Goal: Task Accomplishment & Management: Manage account settings

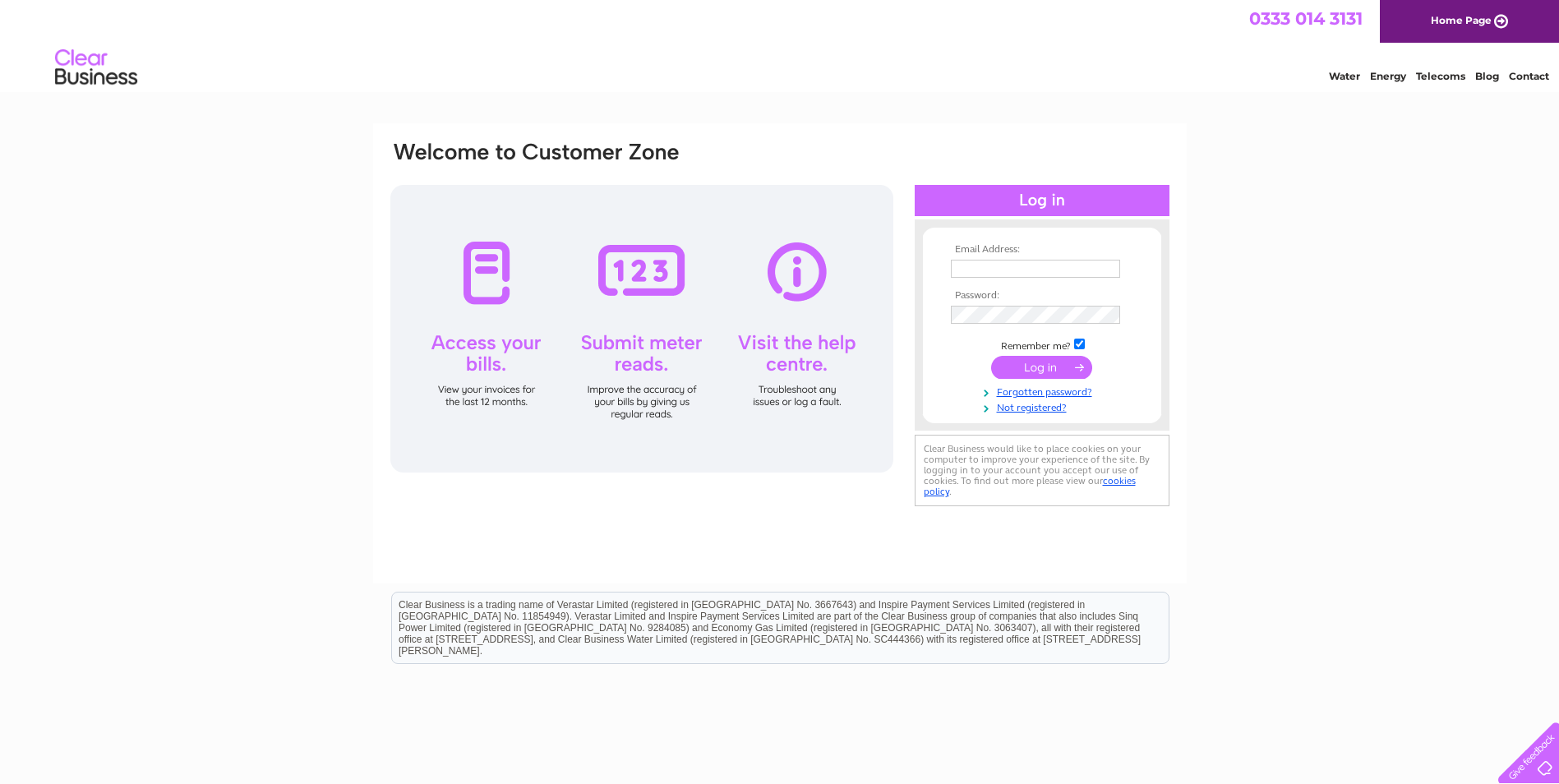
type input "lesley@rushallorganics.co.uk"
click at [1034, 366] on input "submit" at bounding box center [1041, 367] width 101 height 23
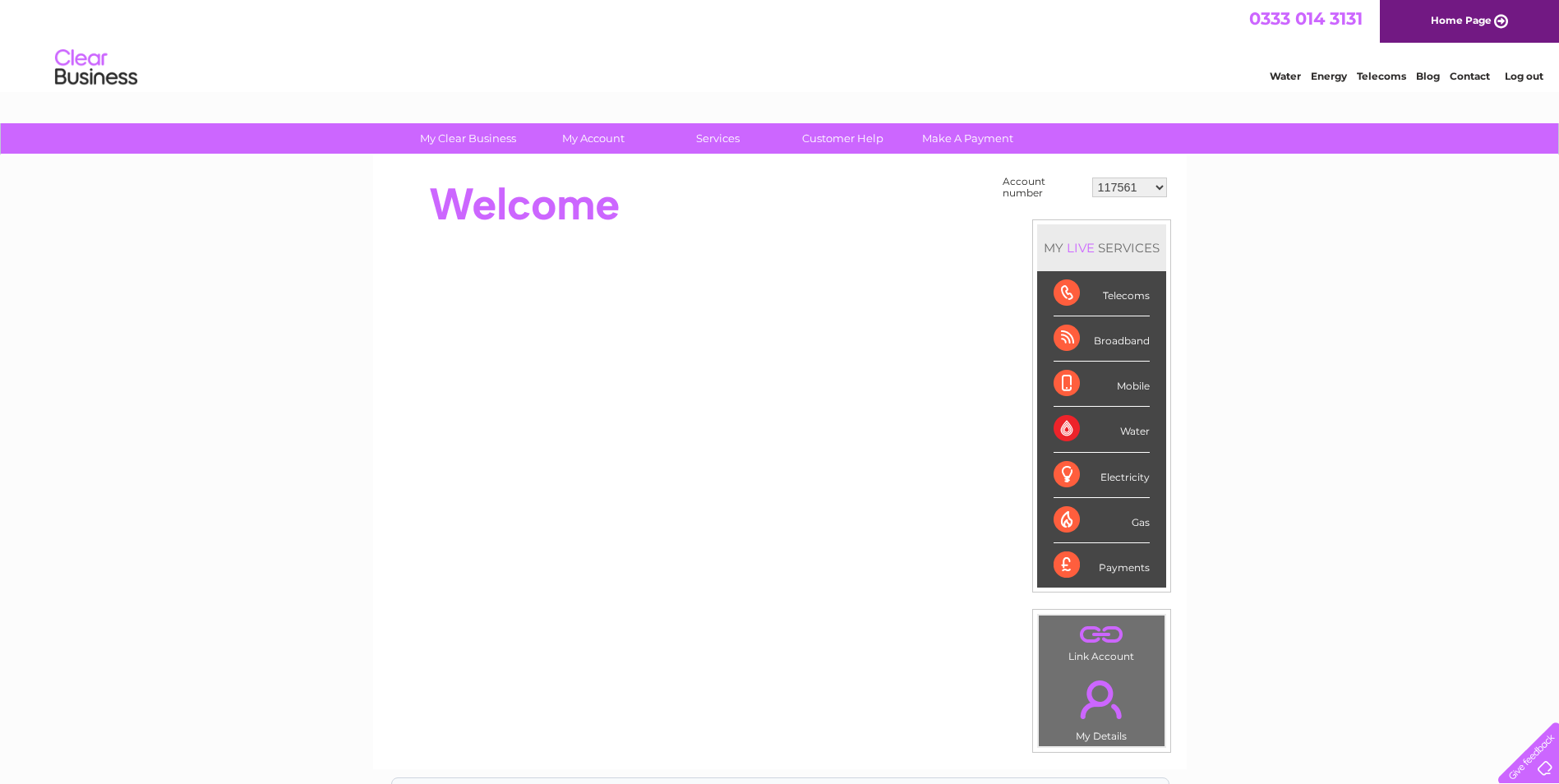
click at [1162, 188] on select "117561 182145 30282916" at bounding box center [1129, 187] width 75 height 19
select select "30282916"
click at [1092, 178] on select "117561 182145 30282916" at bounding box center [1129, 187] width 75 height 19
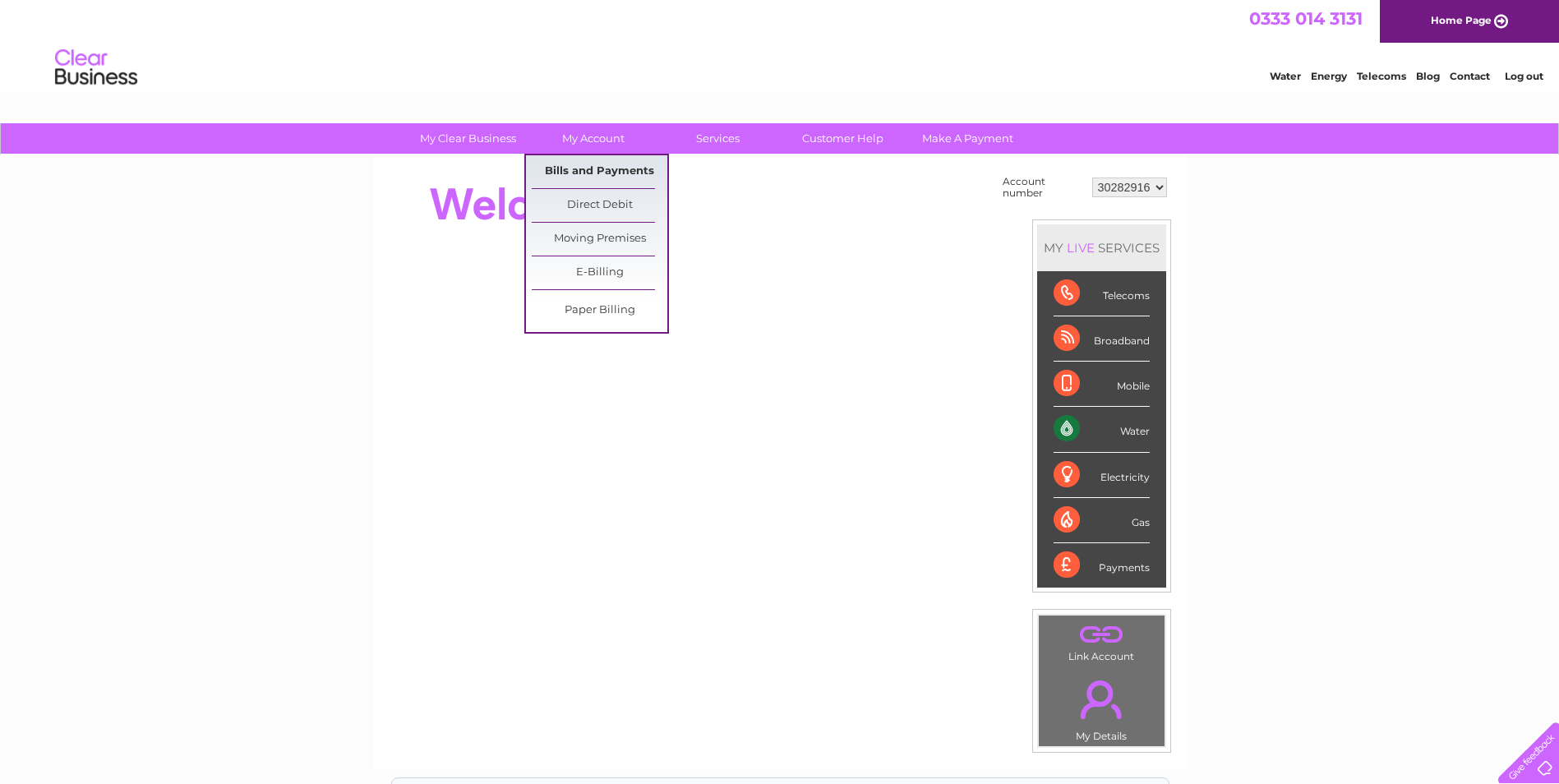
click at [598, 166] on link "Bills and Payments" at bounding box center [600, 171] width 135 height 33
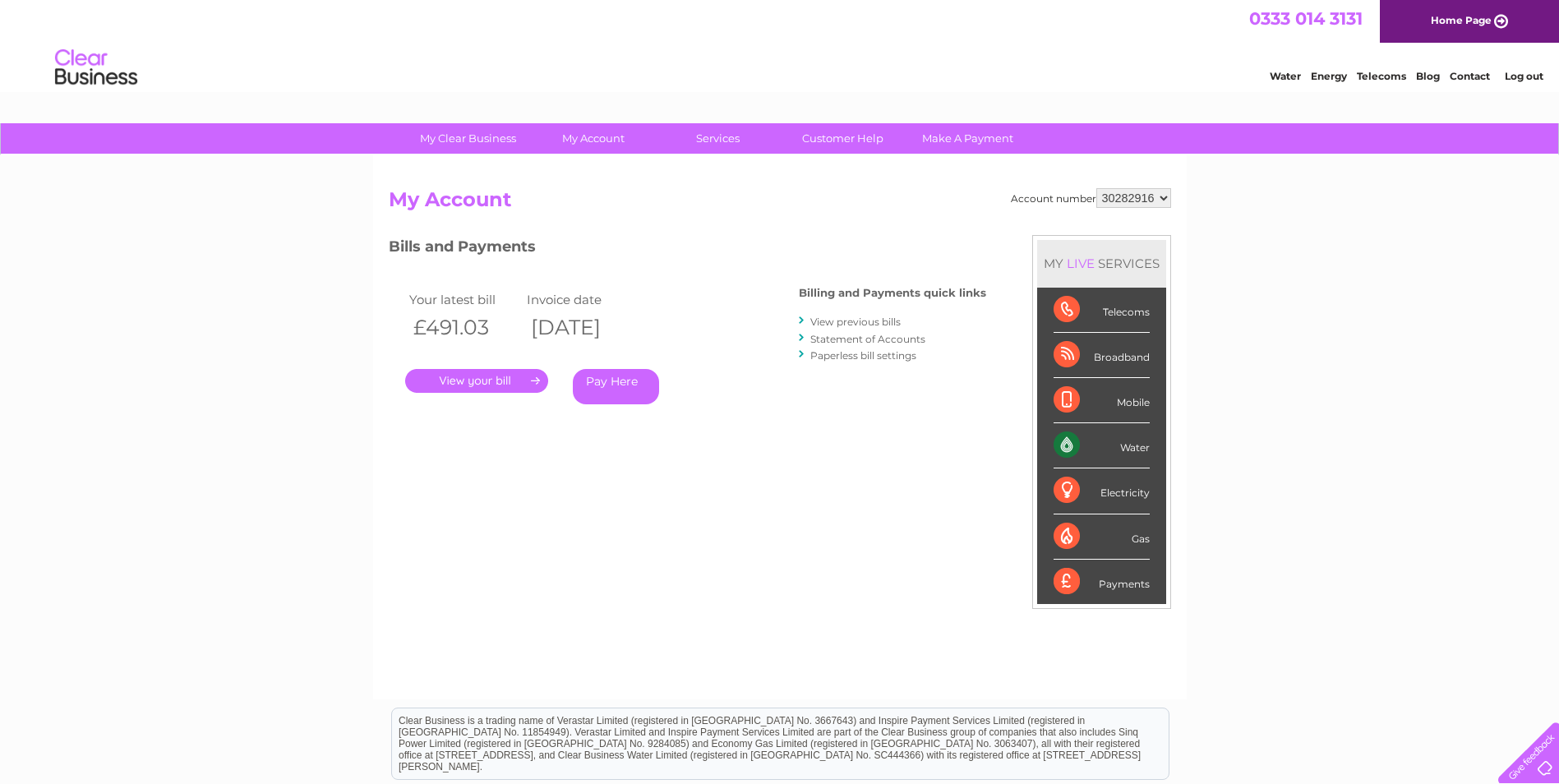
click at [513, 377] on link "." at bounding box center [477, 381] width 143 height 24
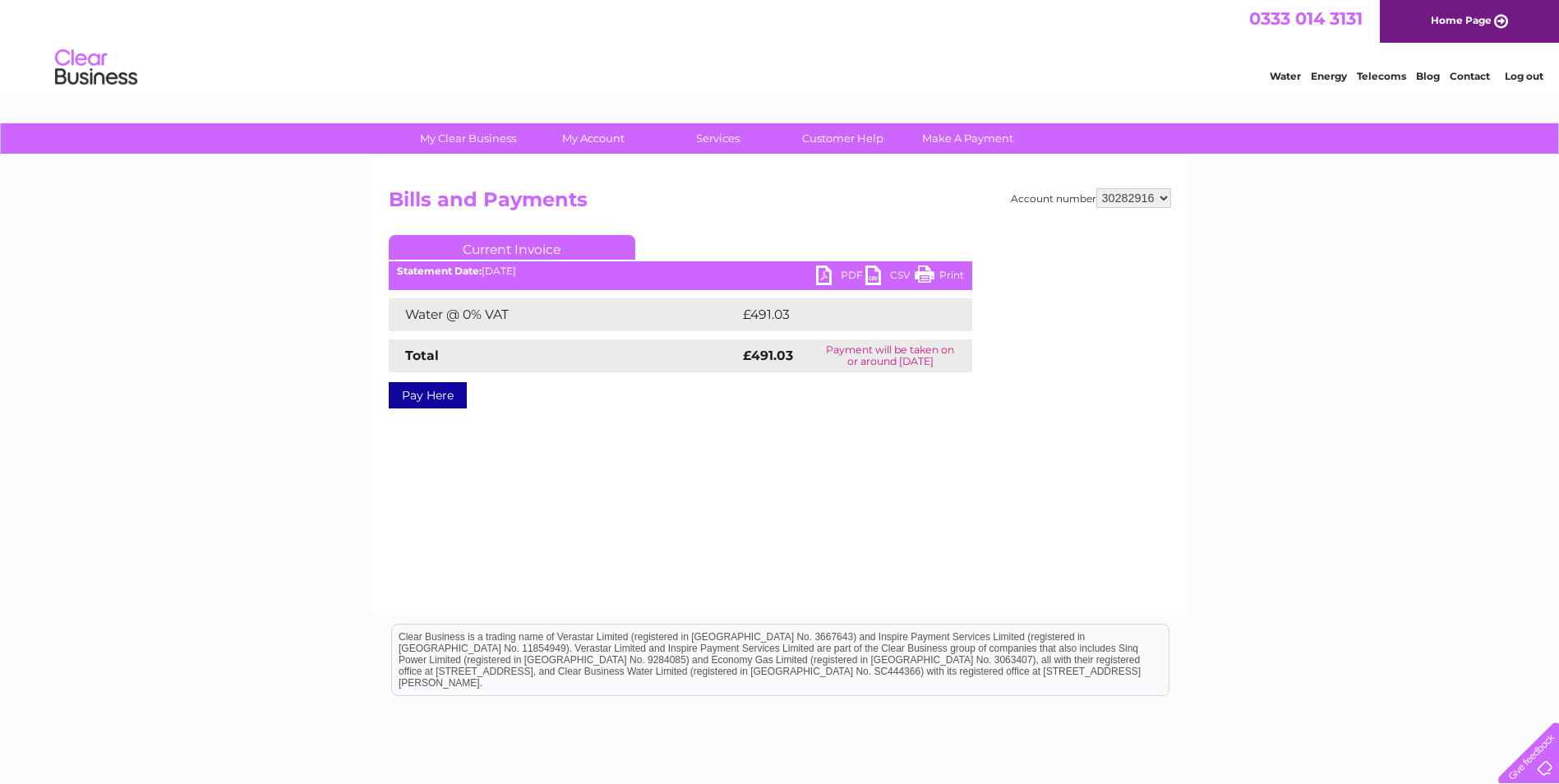
drag, startPoint x: 929, startPoint y: 267, endPoint x: 238, endPoint y: 81, distance: 715.6
click at [929, 267] on link "Print" at bounding box center [939, 277] width 49 height 24
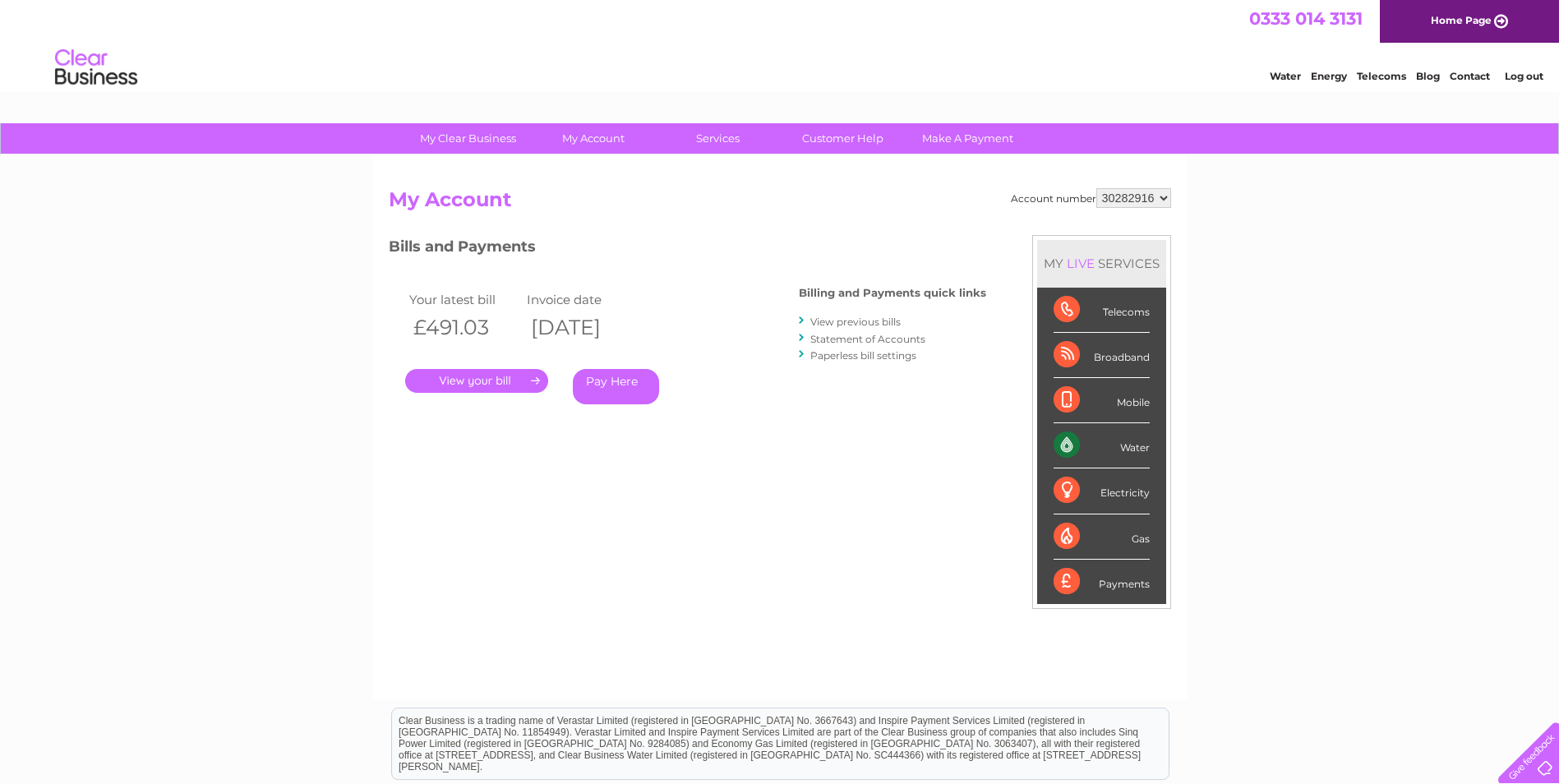
click at [885, 323] on link "View previous bills" at bounding box center [855, 322] width 91 height 12
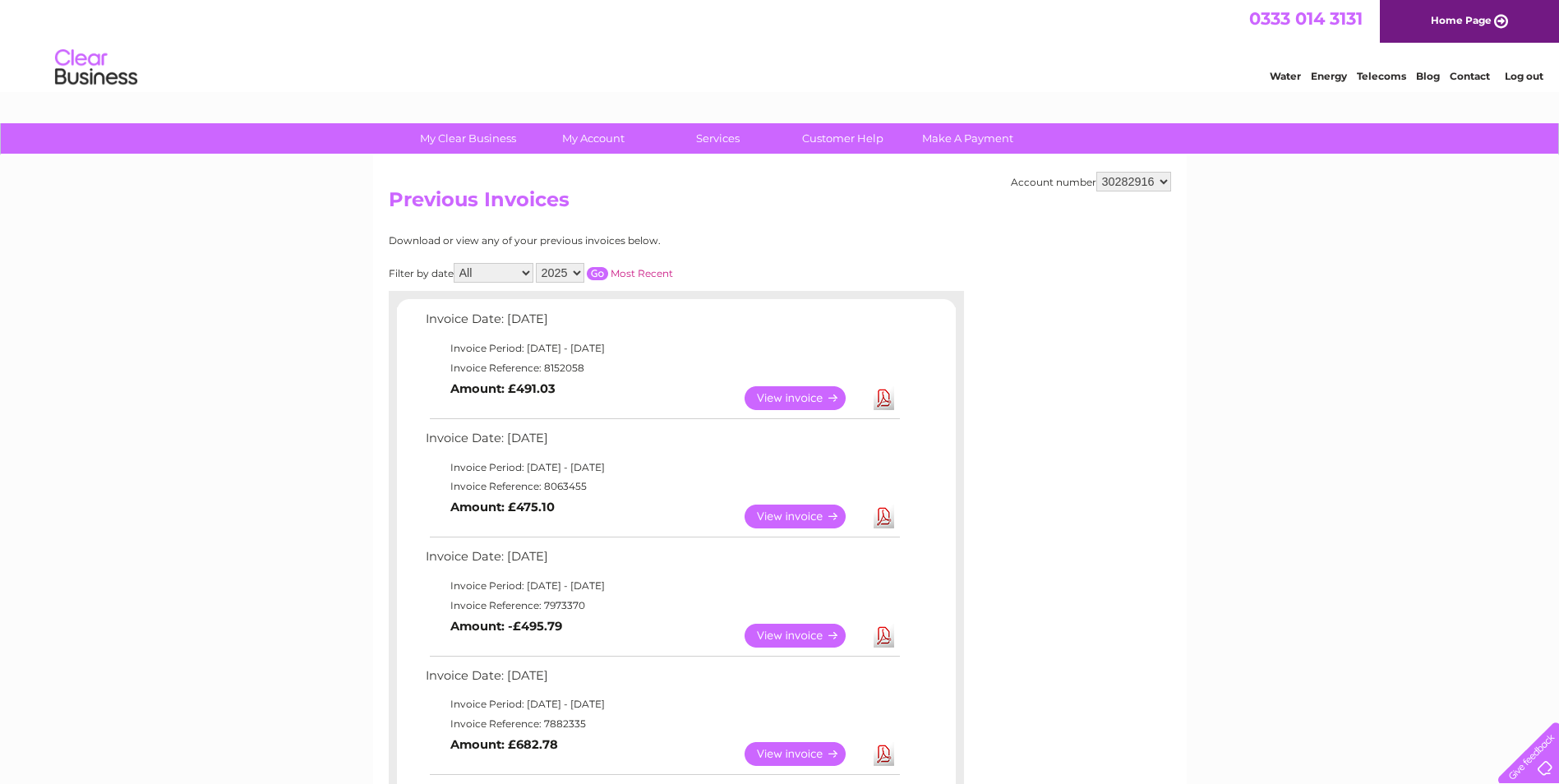
click at [789, 512] on link "View" at bounding box center [805, 516] width 120 height 24
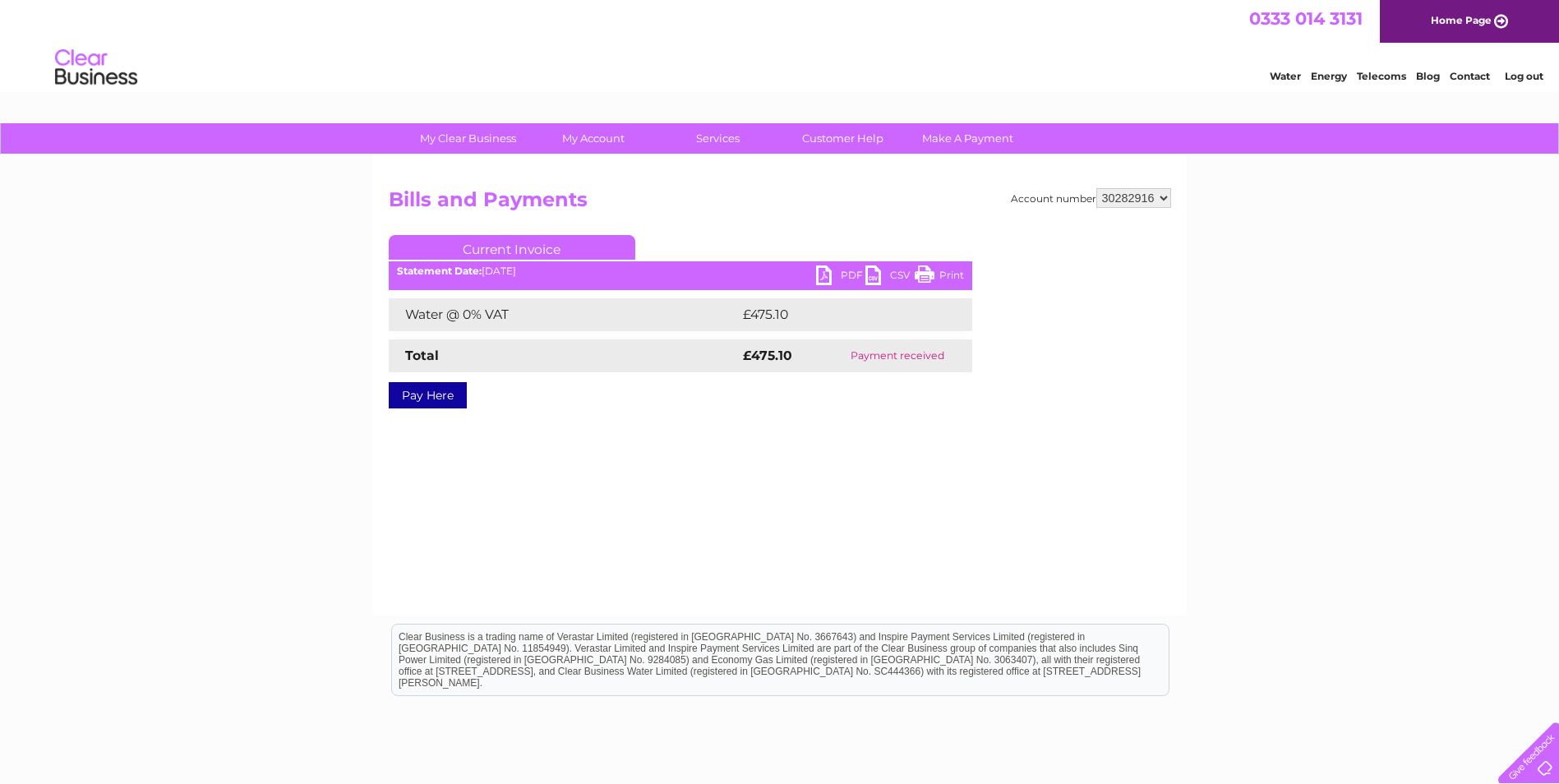
click at [1162, 199] on select "117561 182145 30282916" at bounding box center [1133, 198] width 75 height 19
select select "117561"
click at [1096, 188] on select "117561 182145 30282916" at bounding box center [1133, 198] width 75 height 19
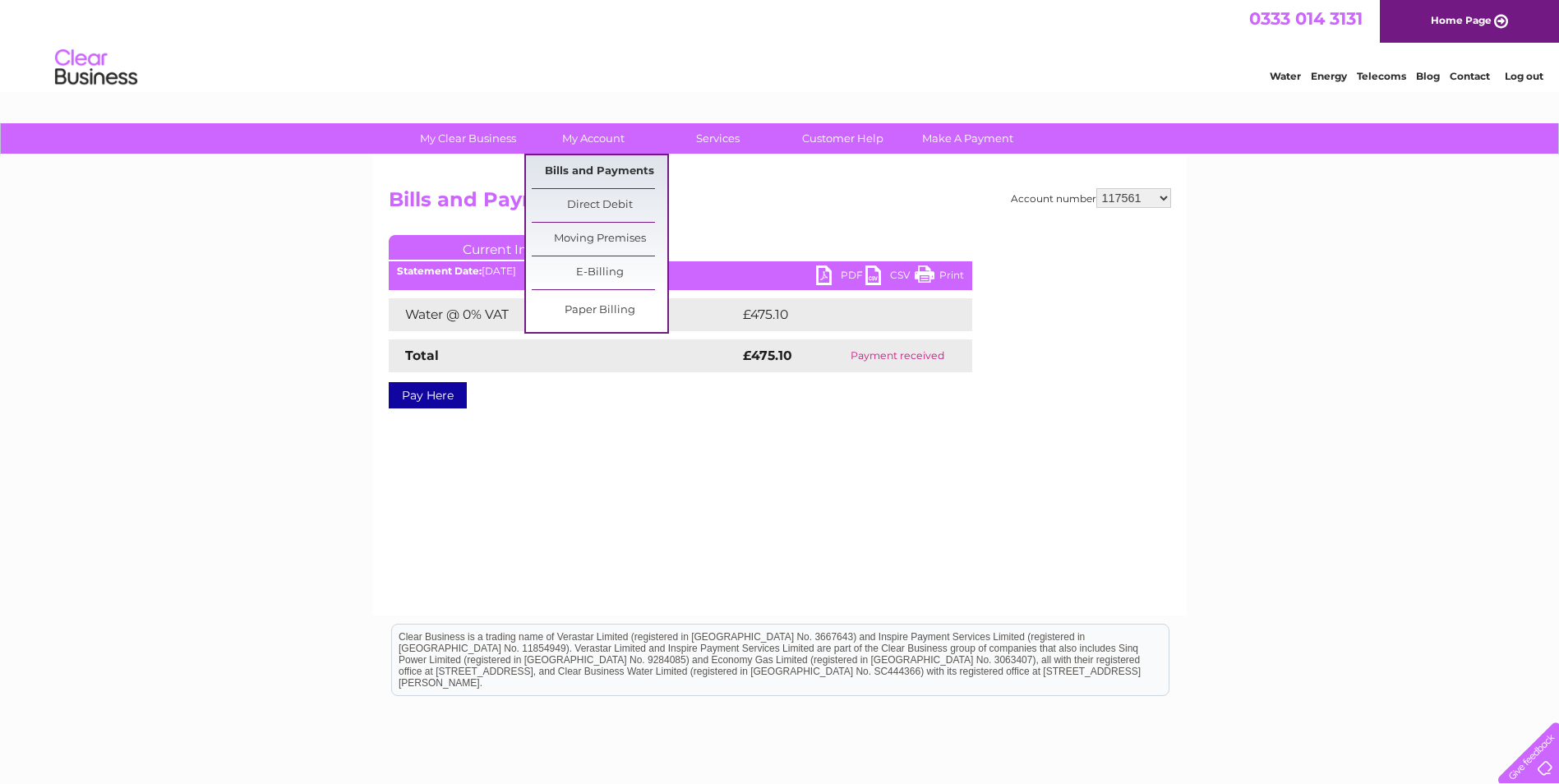
click at [614, 168] on link "Bills and Payments" at bounding box center [600, 171] width 135 height 33
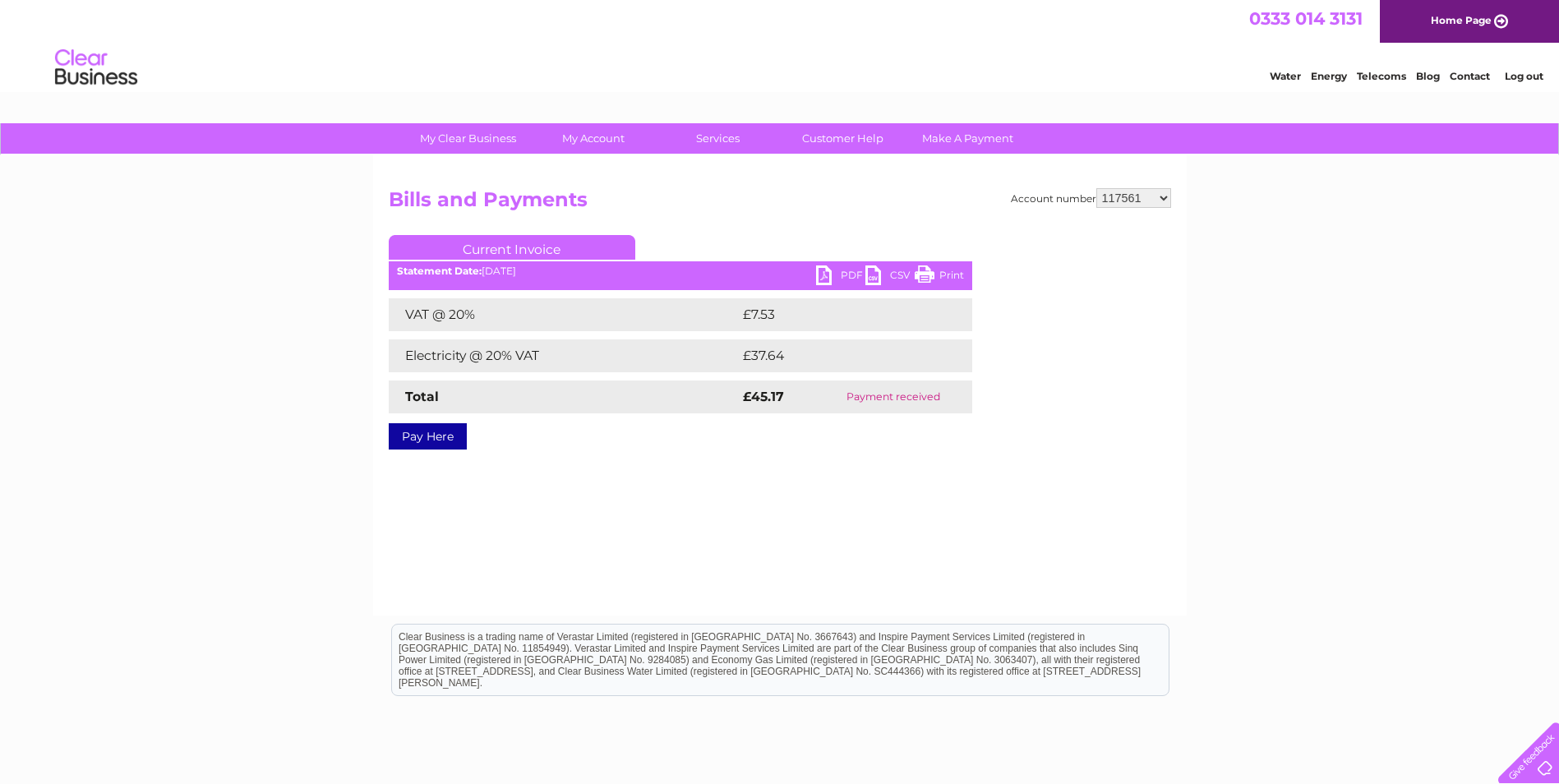
click at [1164, 200] on select "117561 182145 30282916" at bounding box center [1133, 198] width 75 height 19
select select "182145"
click at [1096, 188] on select "117561 182145 30282916" at bounding box center [1133, 198] width 75 height 19
click at [592, 139] on link "My Account" at bounding box center [593, 138] width 135 height 31
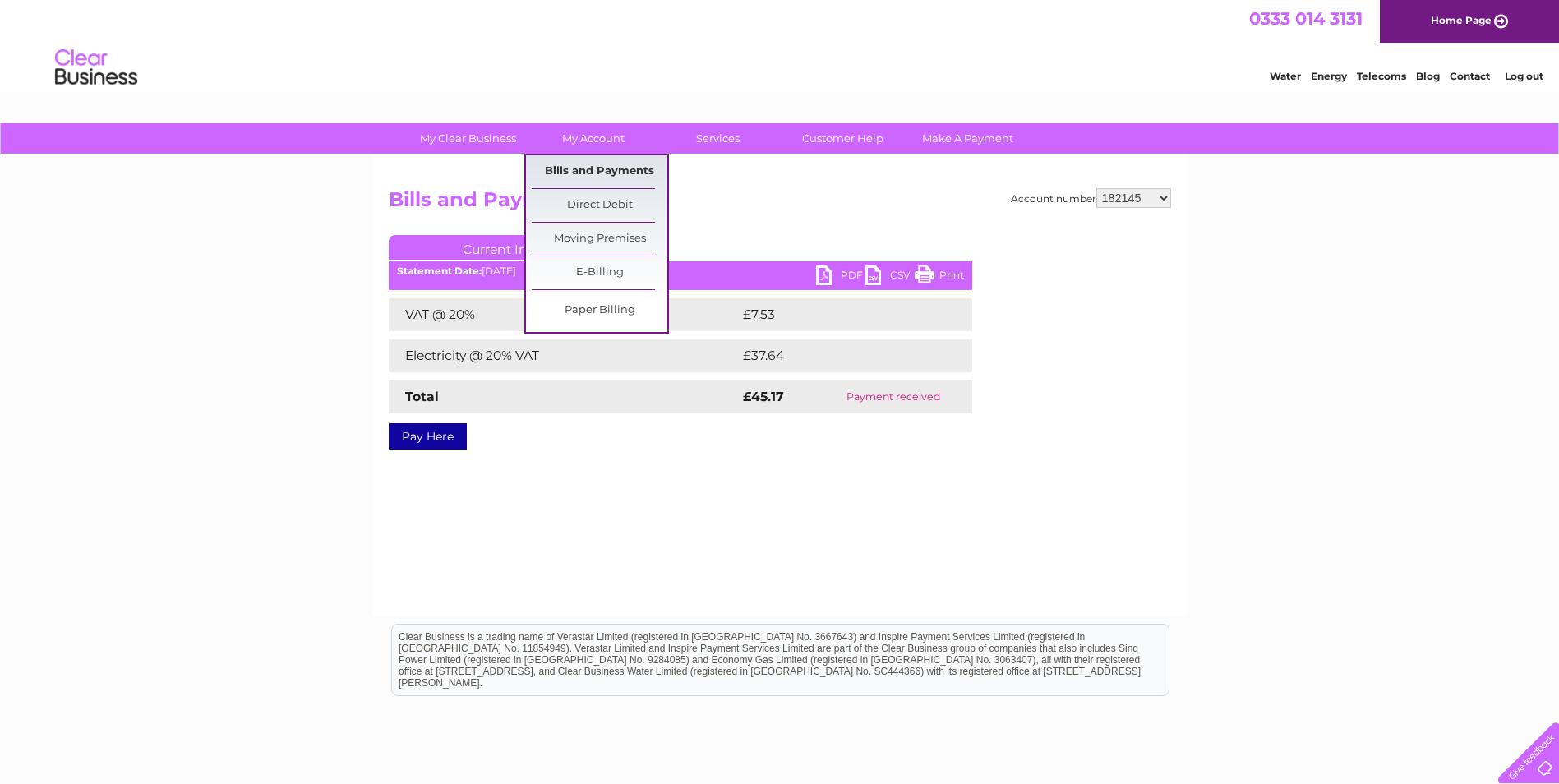
click at [582, 169] on link "Bills and Payments" at bounding box center [600, 171] width 135 height 33
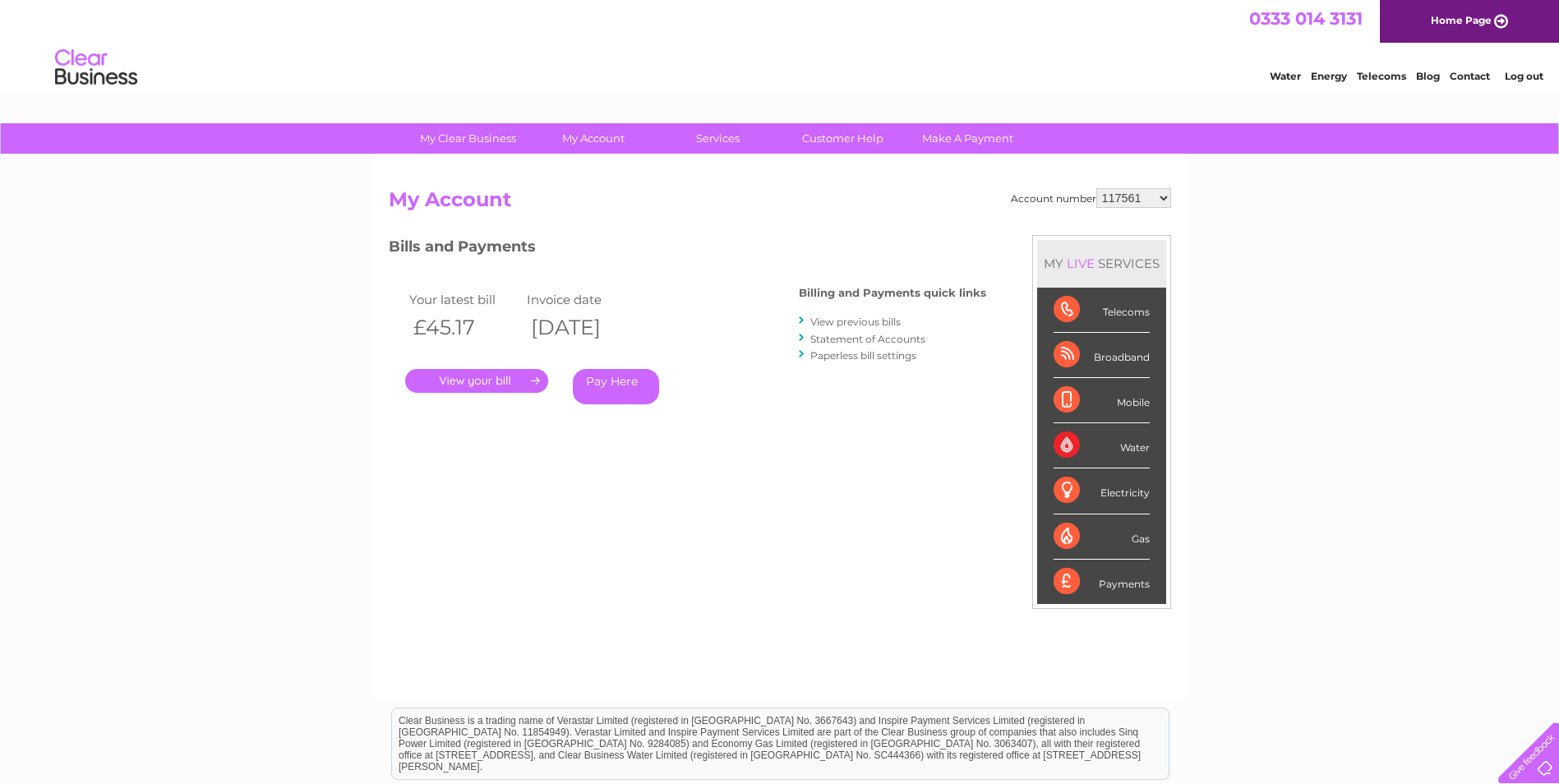
click at [1119, 441] on div "Water" at bounding box center [1101, 445] width 96 height 45
click at [1073, 443] on div "Water" at bounding box center [1101, 445] width 96 height 45
click at [1163, 200] on select "117561 182145 30282916" at bounding box center [1133, 198] width 75 height 19
select select "30282916"
click at [1096, 188] on select "117561 182145 30282916" at bounding box center [1133, 198] width 75 height 19
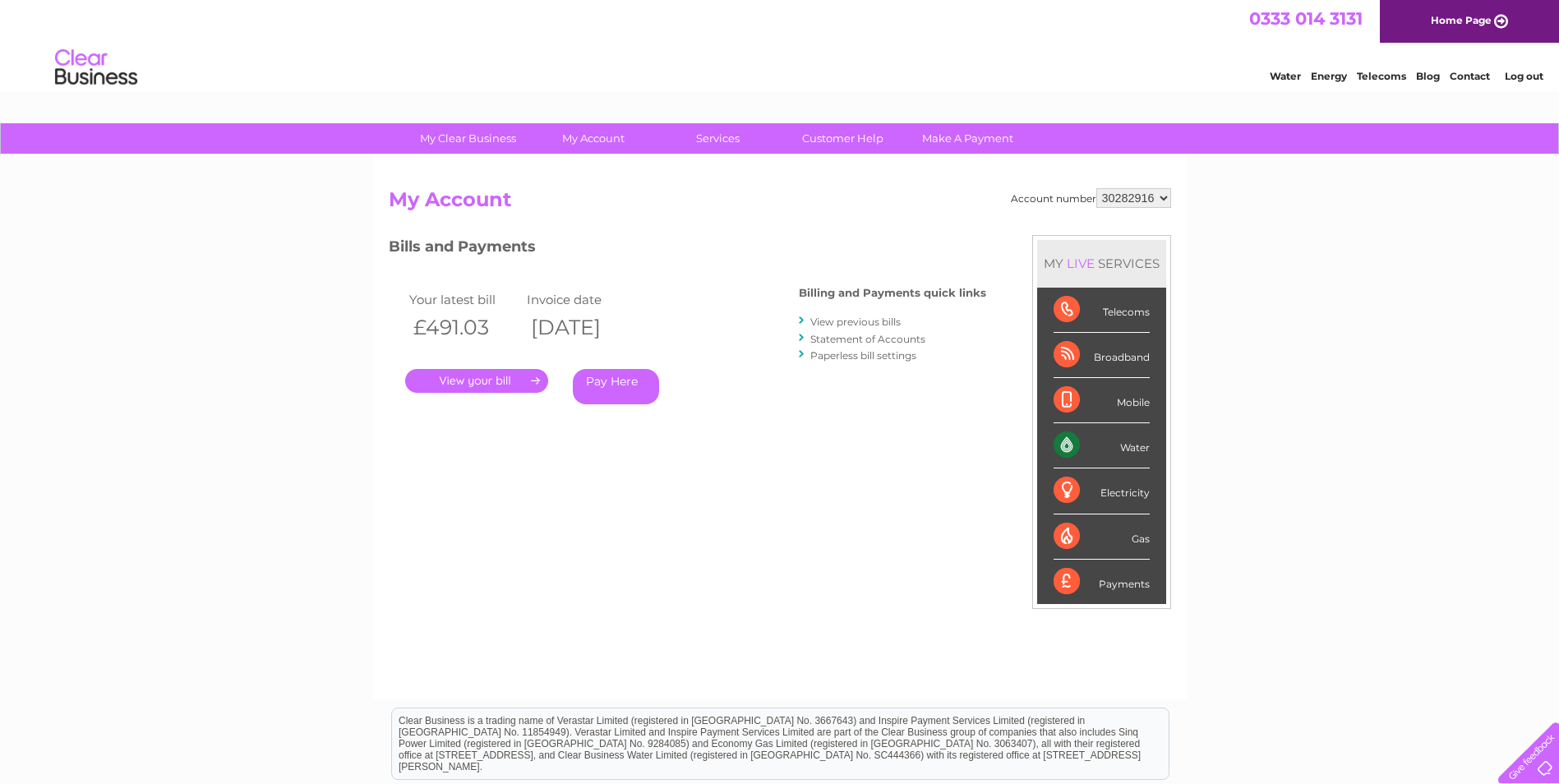
click at [474, 384] on link "." at bounding box center [477, 381] width 143 height 24
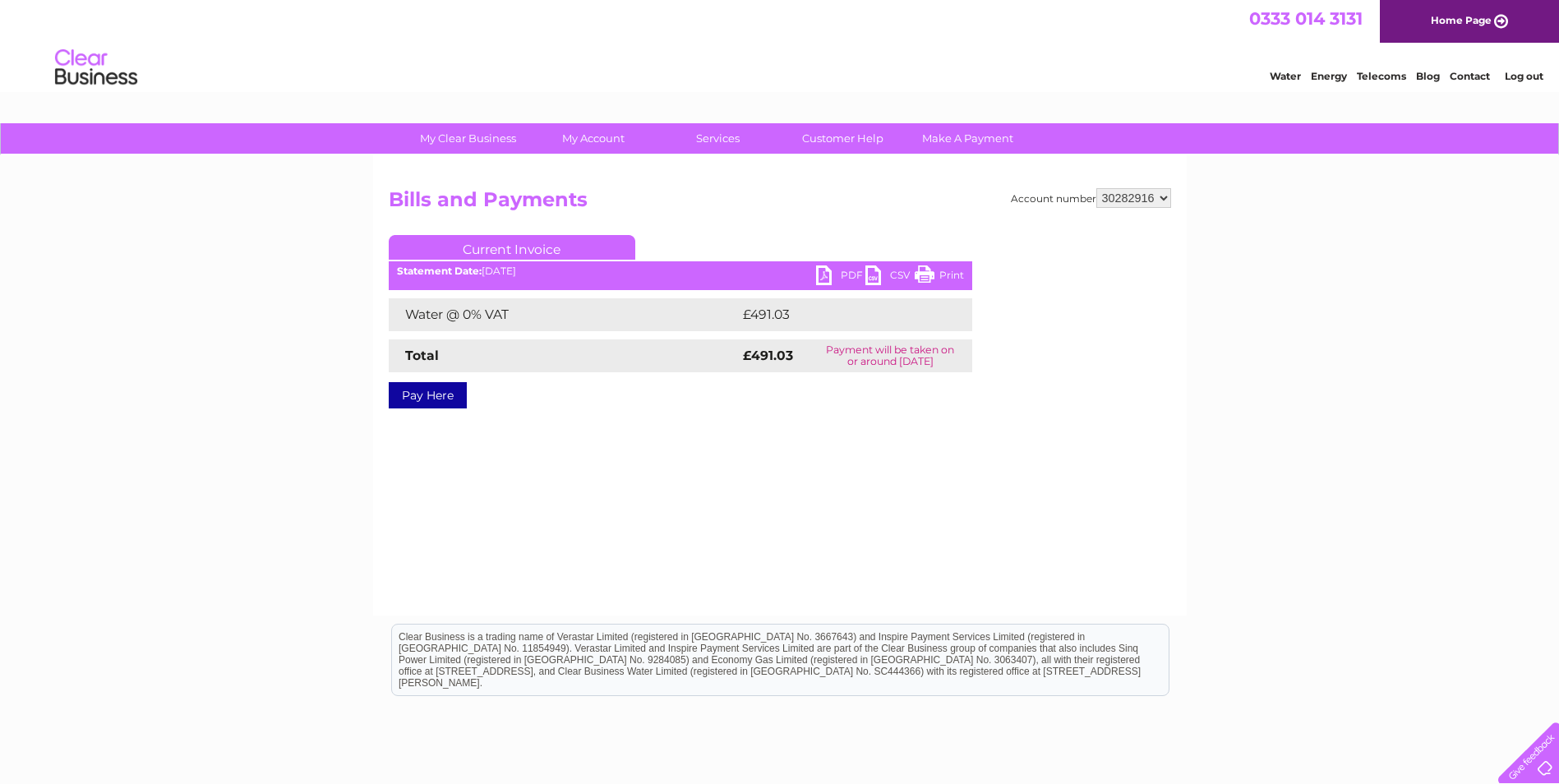
click at [826, 274] on link "PDF" at bounding box center [841, 277] width 49 height 24
